Goal: Task Accomplishment & Management: Use online tool/utility

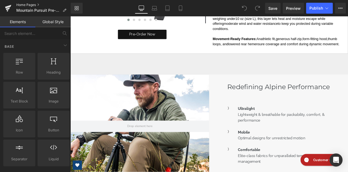
scroll to position [735, 0]
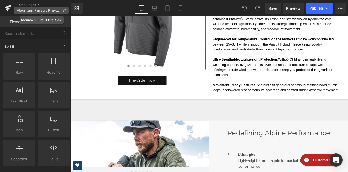
click at [64, 8] on p "Mountain Pursuit Pre-Sale" at bounding box center [41, 10] width 54 height 7
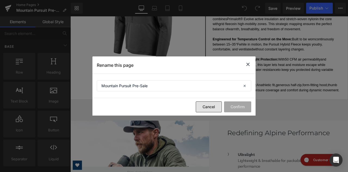
click at [205, 108] on button "Cancel" at bounding box center [209, 106] width 26 height 11
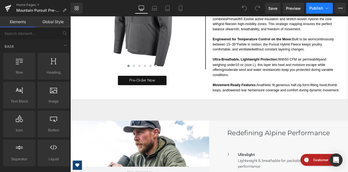
click at [331, 6] on button "Publish" at bounding box center [320, 8] width 27 height 11
click at [340, 7] on icon at bounding box center [341, 8] width 4 height 4
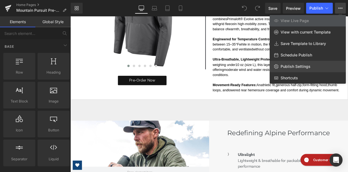
click at [311, 69] on link "Publish Settings" at bounding box center [308, 66] width 76 height 11
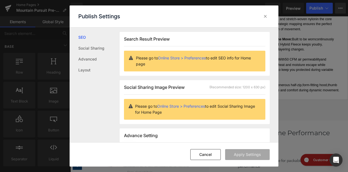
scroll to position [0, 0]
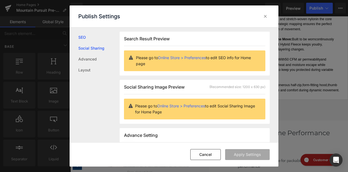
click at [97, 50] on link "Social Sharing" at bounding box center [98, 48] width 41 height 11
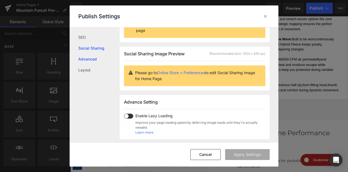
scroll to position [48, 0]
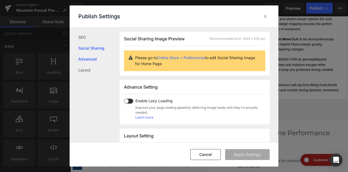
click at [92, 57] on link "Advanced" at bounding box center [98, 59] width 41 height 11
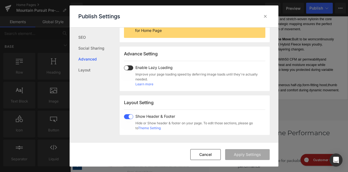
scroll to position [96, 0]
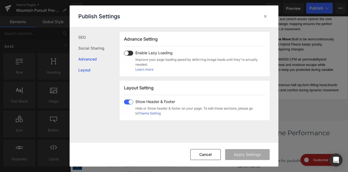
click at [89, 70] on link "Layout" at bounding box center [98, 70] width 41 height 11
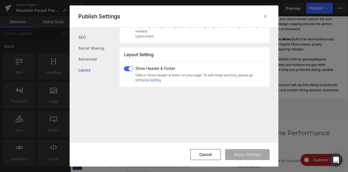
scroll to position [145, 0]
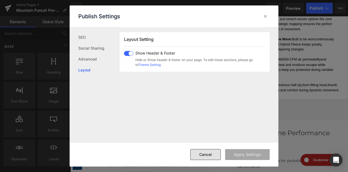
click at [209, 158] on button "Cancel" at bounding box center [206, 154] width 30 height 11
